Goal: Communication & Community: Answer question/provide support

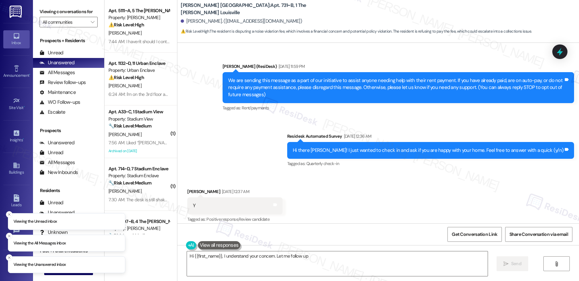
scroll to position [4109, 0]
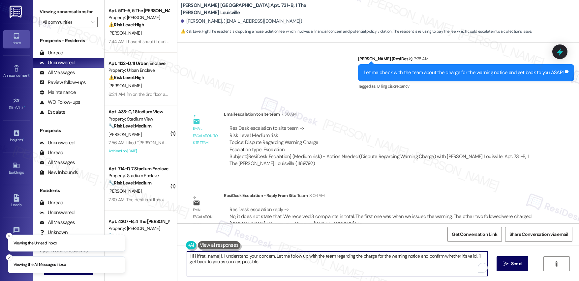
click at [253, 267] on textarea "Hi {{first_name}}, I understand your concern. Let me follow up with the team re…" at bounding box center [337, 264] width 300 height 25
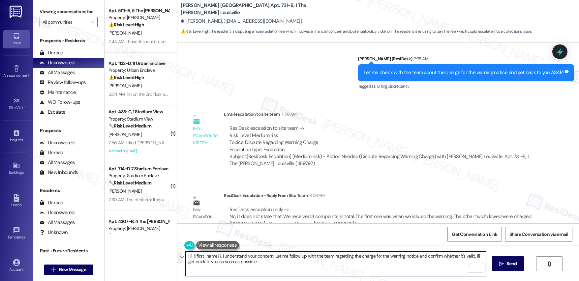
drag, startPoint x: 217, startPoint y: 257, endPoint x: 270, endPoint y: 265, distance: 54.2
click at [270, 265] on textarea "Hi {{first_name}}, I understand your concern. Let me follow up with the team re…" at bounding box center [336, 264] width 300 height 25
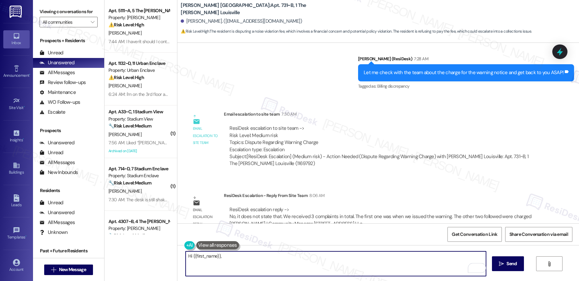
paste textarea "No, it does not state that. We received 3 complaints in total. The first one wa…"
click at [220, 256] on textarea "Hi {{first_name}}, No, it does not state that. We received 3 complaints in tota…" at bounding box center [336, 264] width 300 height 25
click at [186, 263] on textarea "Hi {{first_name}}, no, it does not state that. We received 3 complaints in tota…" at bounding box center [336, 264] width 300 height 25
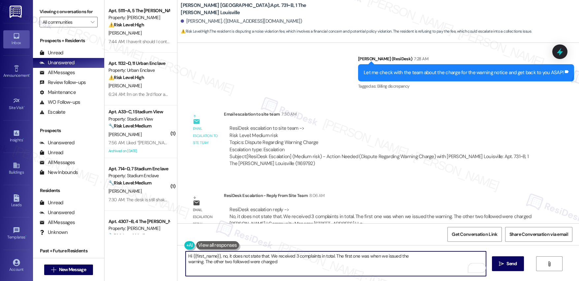
click at [186, 261] on textarea "Hi {{first_name}}, no, it does not state that. We received 3 complaints in tota…" at bounding box center [336, 264] width 300 height 25
click at [214, 265] on textarea "Hi {{first_name}}, no, it does not state that. We received 3 complaints in tota…" at bounding box center [336, 264] width 300 height 25
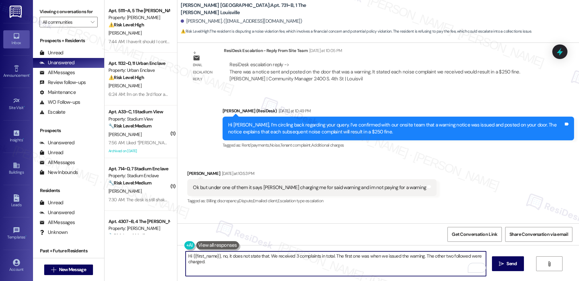
scroll to position [3932, 0]
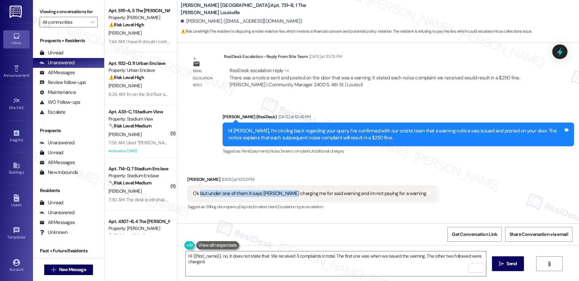
drag, startPoint x: 210, startPoint y: 180, endPoint x: 279, endPoint y: 180, distance: 68.9
click at [279, 190] on div "Ok but under one of them it says [PERSON_NAME] charging me for said warning and…" at bounding box center [309, 193] width 233 height 7
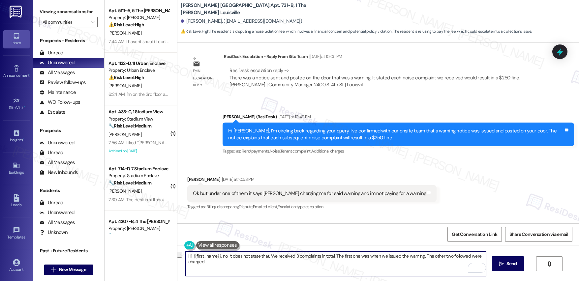
drag, startPoint x: 274, startPoint y: 256, endPoint x: 322, endPoint y: 256, distance: 47.8
click at [322, 256] on textarea "Hi {{first_name}}, no, it does not state that. We received 3 complaints in tota…" at bounding box center [336, 264] width 300 height 25
click at [356, 257] on textarea "Hi {{first_name}}, no, it does not state that. We received 3 complaints in tota…" at bounding box center [336, 264] width 300 height 25
drag, startPoint x: 341, startPoint y: 257, endPoint x: 414, endPoint y: 258, distance: 72.6
click at [414, 258] on textarea "Hi {{first_name}}, no, it does not state that. We received 3 complaints in tota…" at bounding box center [336, 264] width 300 height 25
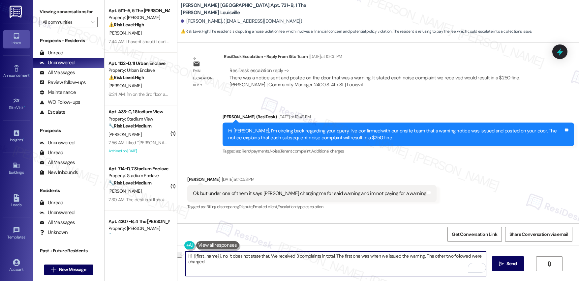
click at [414, 258] on textarea "Hi {{first_name}}, no, it does not state that. We received 3 complaints in tota…" at bounding box center [336, 264] width 300 height 25
click at [399, 274] on textarea "Hi {{first_name}}, no, it does not state that. We received 3 complaints in tota…" at bounding box center [336, 264] width 300 height 25
drag, startPoint x: 265, startPoint y: 256, endPoint x: 296, endPoint y: 262, distance: 31.3
click at [217, 256] on textarea "Hi {{first_name}}, no, it does not state that. We received 3 complaints in tota…" at bounding box center [336, 264] width 300 height 25
type textarea "Hi {{first_name}}, just to clarify. We received 3 complaints in total. The firs…"
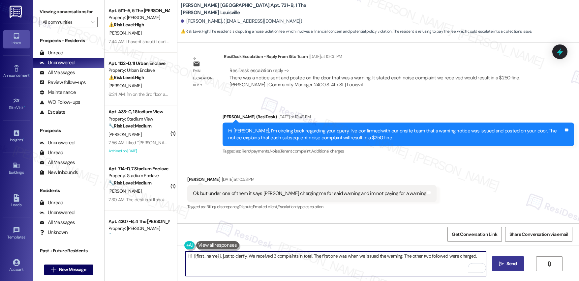
click at [505, 259] on button " Send" at bounding box center [508, 264] width 32 height 15
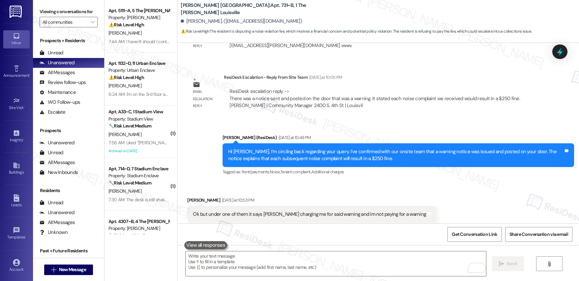
scroll to position [4155, 0]
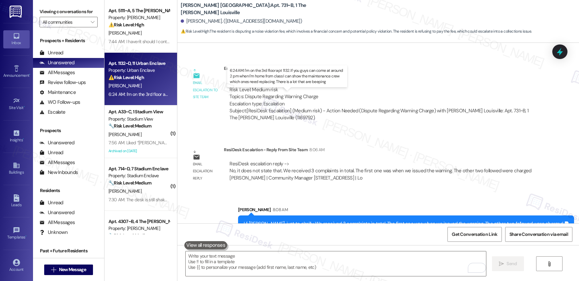
click at [136, 92] on div "6:24 AM: I'm on the 3rd floor apt 1132. If you guys can come at around 2 pm whe…" at bounding box center [293, 94] width 371 height 6
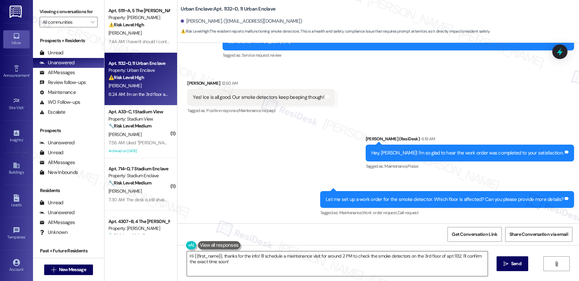
scroll to position [210, 0]
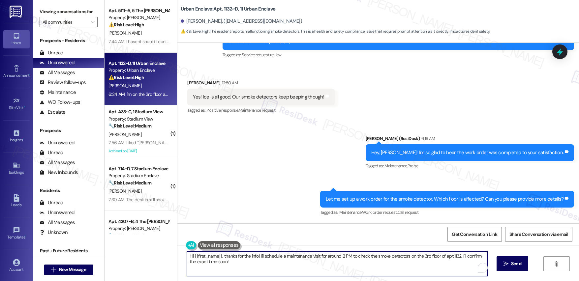
drag, startPoint x: 271, startPoint y: 259, endPoint x: 311, endPoint y: 259, distance: 39.2
click at [311, 259] on textarea "Hi {{first_name}}, thanks for the info! I'll schedule a maintenance visit for a…" at bounding box center [337, 264] width 300 height 25
click at [289, 267] on textarea "Hi {{first_name}}, thanks for the info! I'll schedule a maintenance visit for a…" at bounding box center [337, 264] width 300 height 25
drag, startPoint x: 258, startPoint y: 257, endPoint x: 418, endPoint y: 280, distance: 161.6
click at [329, 266] on textarea "Hi {{first_name}}, thanks for the info! I'll schedule a maintenance visit for a…" at bounding box center [336, 264] width 300 height 25
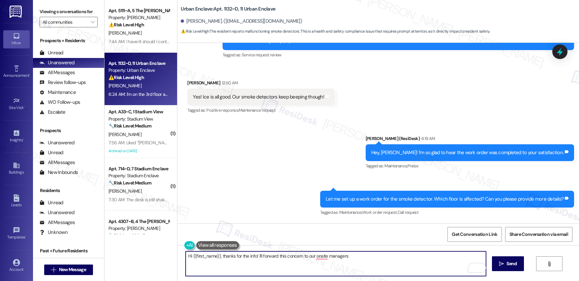
click at [324, 257] on textarea "Hi {{first_name}}, thanks for the info! I'll forward this concern to our onsite…" at bounding box center [336, 264] width 300 height 25
click at [364, 256] on textarea "Hi {{first_name}}, thanks for the info! I'll forward this concern to our onsite…" at bounding box center [336, 264] width 300 height 25
click at [389, 255] on textarea "Hi {{first_name}}, thanks for the info! I'll forward this concern to our onsite…" at bounding box center [336, 264] width 300 height 25
click at [428, 257] on textarea "Hi {{first_name}}, thanks for the info! I'll forward this concern to our onsite…" at bounding box center [336, 264] width 300 height 25
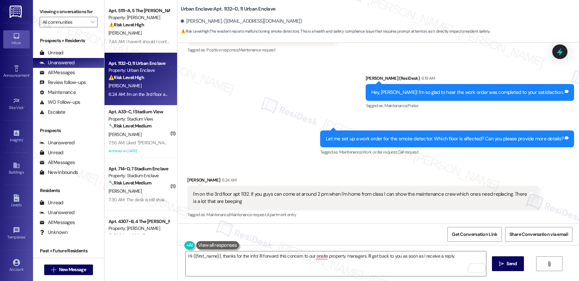
scroll to position [272, 0]
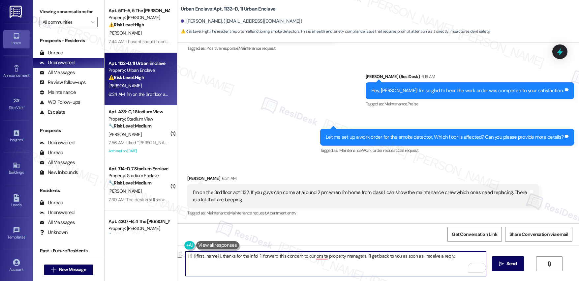
drag, startPoint x: 218, startPoint y: 257, endPoint x: 192, endPoint y: 255, distance: 26.5
click at [192, 255] on textarea "Hi {{first_name}}, thanks for the info! I'll forward this concern to our onsite…" at bounding box center [336, 264] width 300 height 25
click at [440, 264] on textarea "Thanks for the info! I'll forward this concern to our onsite property managers.…" at bounding box center [336, 264] width 300 height 25
type textarea "Thanks for the info! I'll forward this concern to our onsite property managers.…"
click at [504, 268] on button " Send" at bounding box center [508, 264] width 32 height 15
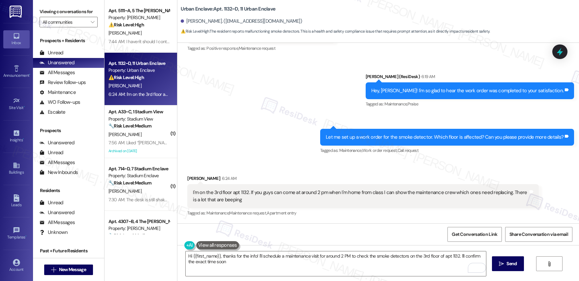
type textarea "Hi {{first_name}}, thanks for the info! I'll schedule a maintenance visit for a…"
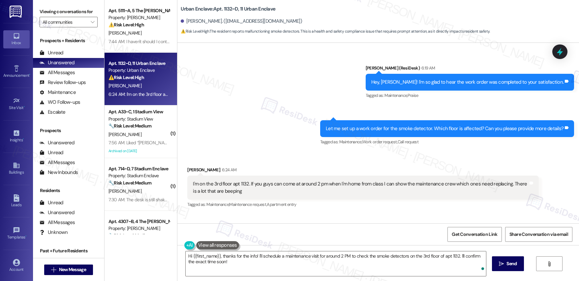
scroll to position [318, 0]
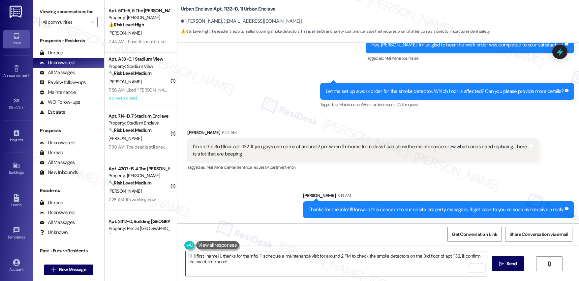
click at [347, 255] on textarea "Hi {{first_name}}, thanks for the info! I'll schedule a maintenance visit for a…" at bounding box center [336, 264] width 300 height 25
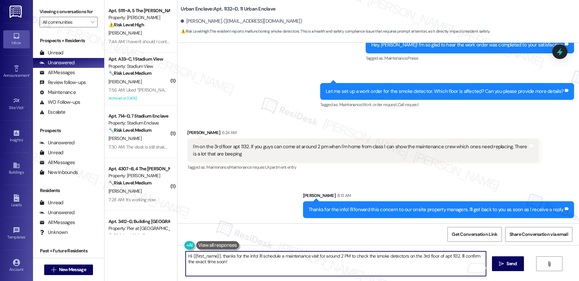
click at [347, 255] on textarea "Hi {{first_name}}, thanks for the info! I'll schedule a maintenance visit for a…" at bounding box center [336, 264] width 300 height 25
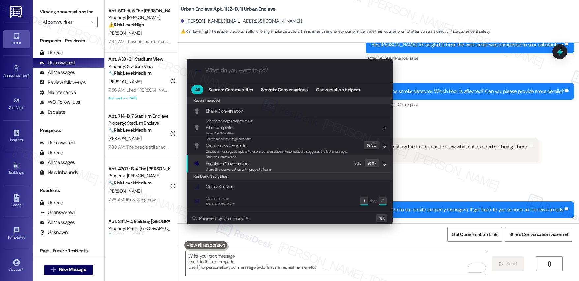
click at [243, 159] on div "Escalate Conversation" at bounding box center [238, 157] width 65 height 5
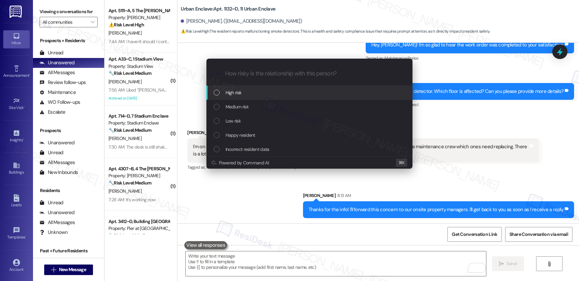
click at [247, 91] on div "High risk" at bounding box center [310, 92] width 193 height 7
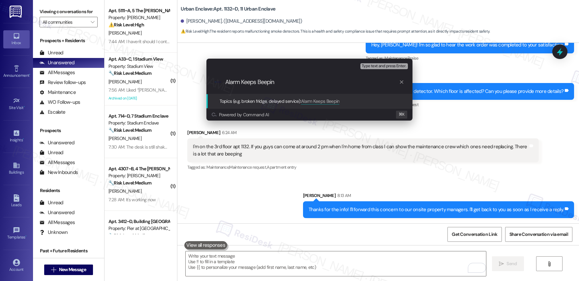
type input "Alarm Keeps Beeping"
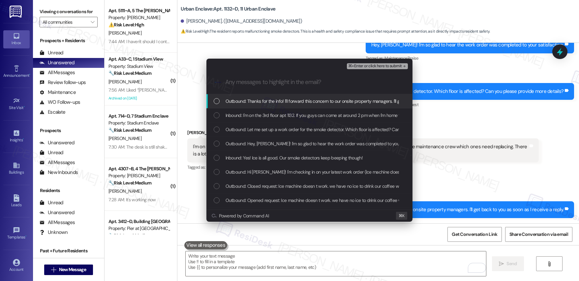
click at [264, 101] on span "Outbound: Thanks for the info! I'll forward this concern to our onsite property…" at bounding box center [353, 101] width 255 height 7
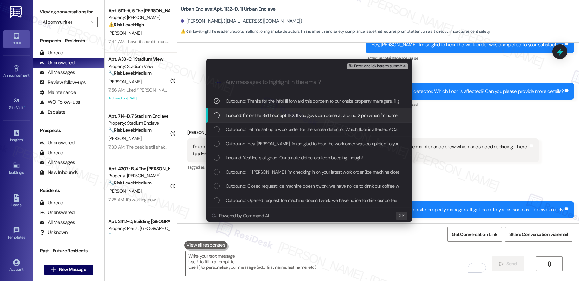
click at [262, 114] on span "Inbound: I'm on the 3rd floor apt 1132. If you guys can come at around 2 pm whe…" at bounding box center [411, 115] width 370 height 7
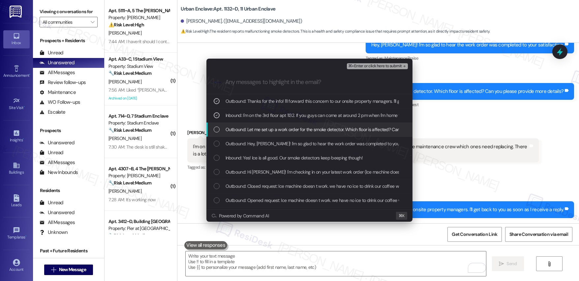
click at [261, 131] on span "Outbound: Let me set up a work order for the smoke detector. Which floor is aff…" at bounding box center [345, 129] width 239 height 7
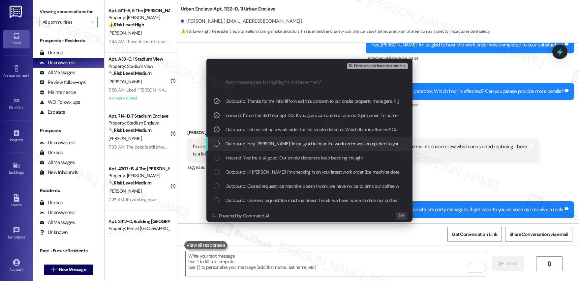
click at [260, 142] on span "Outbound: Hey, [PERSON_NAME]! I'm so glad to hear the work order was completed …" at bounding box center [325, 143] width 199 height 7
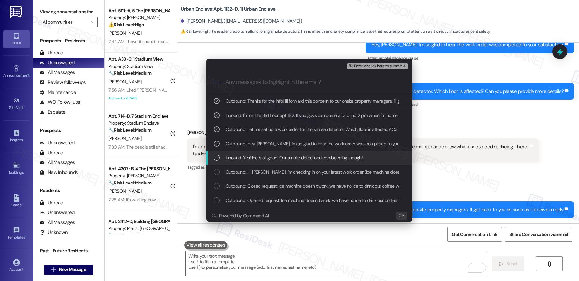
click at [260, 159] on span "Inbound: Yes! Ice is all good. Our smoke detectors keep beeping though!" at bounding box center [294, 157] width 137 height 7
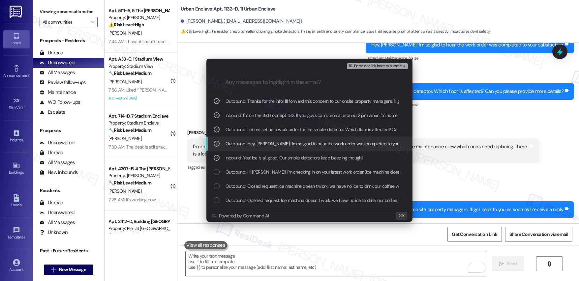
click at [379, 65] on span "⌘+Enter or click here to submit" at bounding box center [374, 66] width 53 height 5
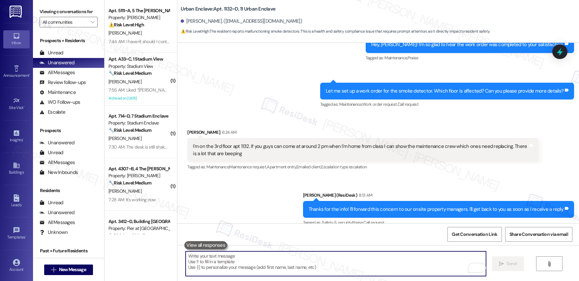
scroll to position [327, 0]
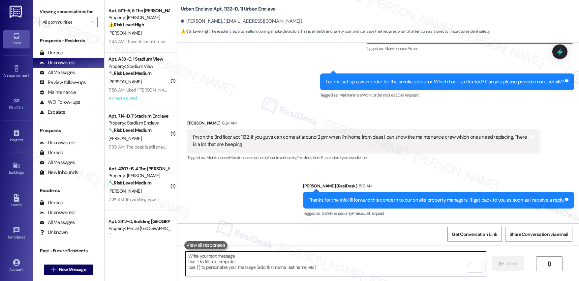
click at [357, 257] on textarea "To enrich screen reader interactions, please activate Accessibility in Grammarl…" at bounding box center [336, 264] width 300 height 25
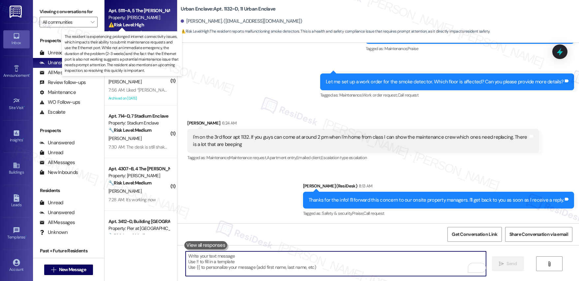
click at [137, 23] on strong "⚠️ Risk Level: High" at bounding box center [126, 25] width 36 height 6
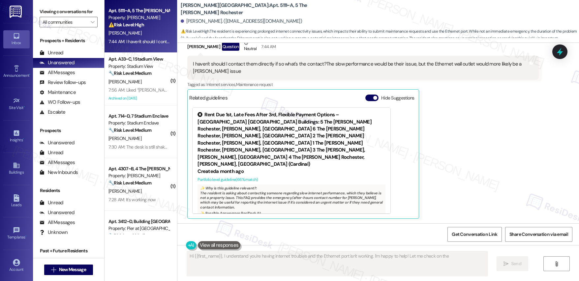
scroll to position [399, 0]
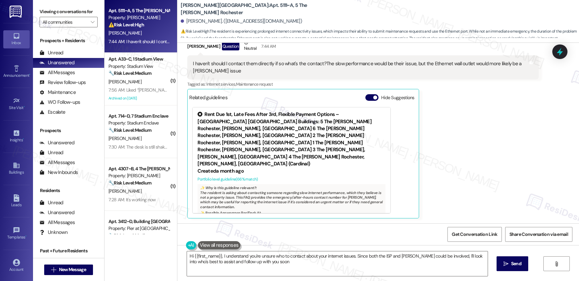
type textarea "Hi {{first_name}}, I understand you're unsure who to contact about your interne…"
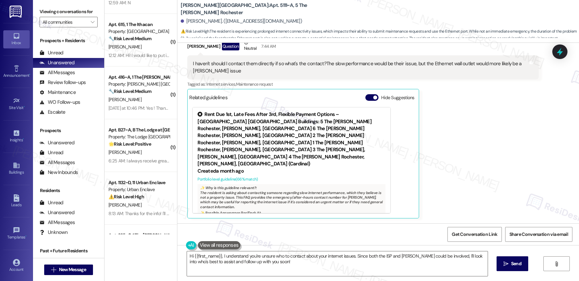
scroll to position [451, 0]
